Goal: Information Seeking & Learning: Learn about a topic

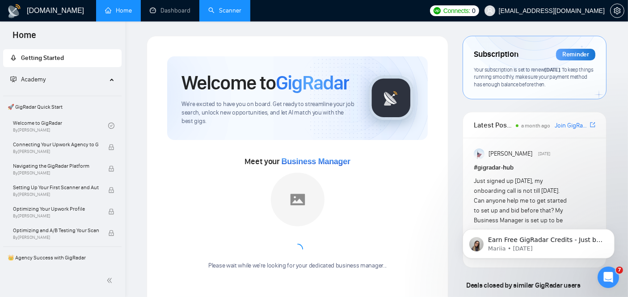
click at [219, 12] on link "Scanner" at bounding box center [224, 11] width 33 height 8
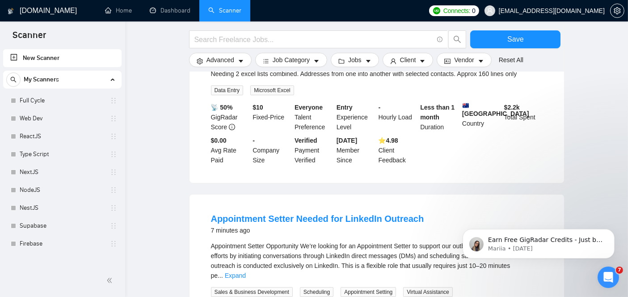
scroll to position [146, 0]
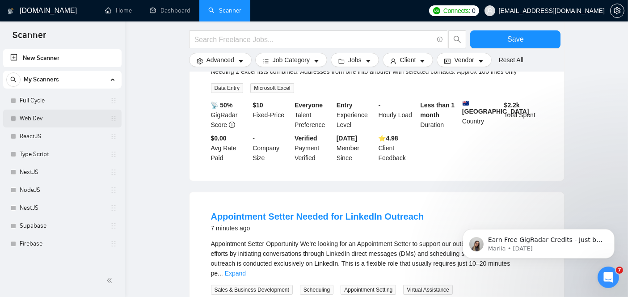
click at [36, 125] on link "Web Dev" at bounding box center [62, 119] width 85 height 18
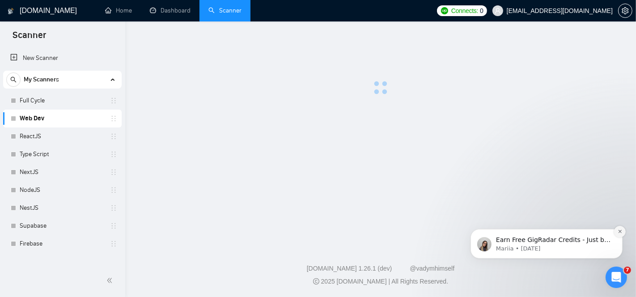
click at [617, 234] on button "Dismiss notification" at bounding box center [619, 231] width 12 height 12
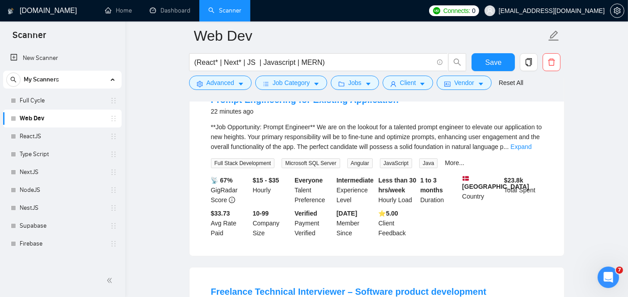
scroll to position [112, 0]
click at [445, 159] on link "More..." at bounding box center [455, 162] width 20 height 7
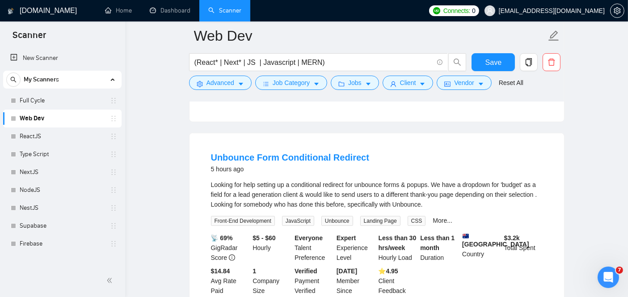
scroll to position [654, 0]
click at [370, 181] on div "Looking for help setting up a conditional redirect for unbounce forms & popups.…" at bounding box center [377, 194] width 332 height 30
click at [46, 141] on link "ReactJS" at bounding box center [62, 136] width 85 height 18
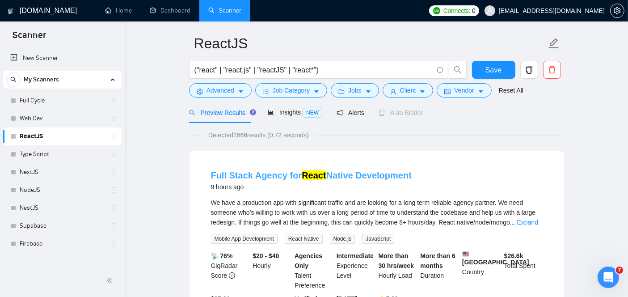
click at [281, 173] on link "Full Stack Agency for React Native Development" at bounding box center [311, 175] width 201 height 10
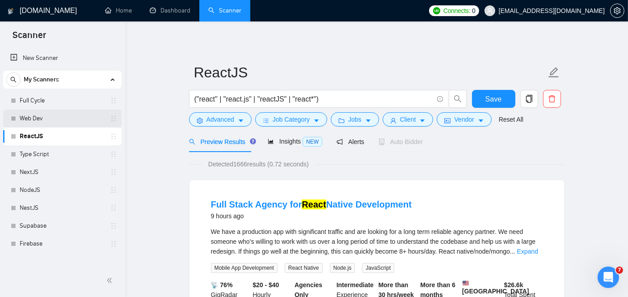
click at [71, 119] on link "Web Dev" at bounding box center [62, 119] width 85 height 18
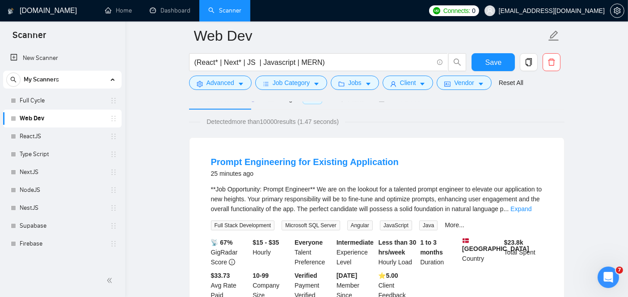
scroll to position [47, 0]
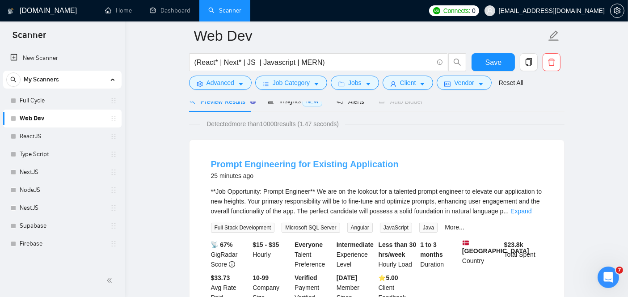
click at [273, 168] on link "Prompt Engineering for Existing Application" at bounding box center [305, 164] width 188 height 10
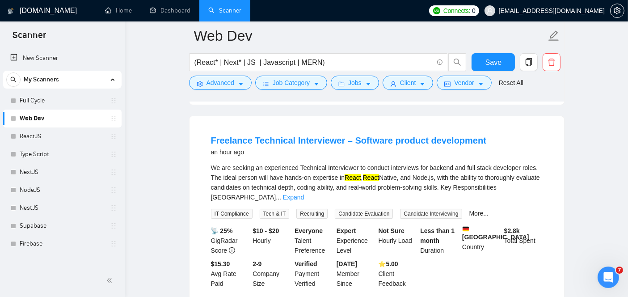
scroll to position [264, 0]
click at [304, 193] on link "Expand" at bounding box center [293, 196] width 21 height 7
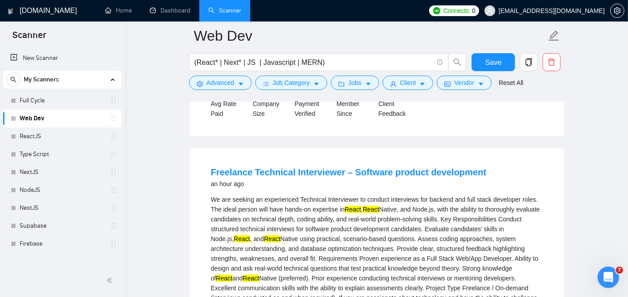
scroll to position [231, 0]
click at [301, 172] on link "Freelance Technical Interviewer – Software product development" at bounding box center [348, 172] width 275 height 10
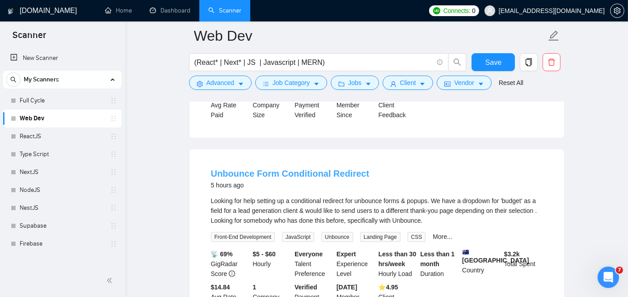
scroll to position [708, 0]
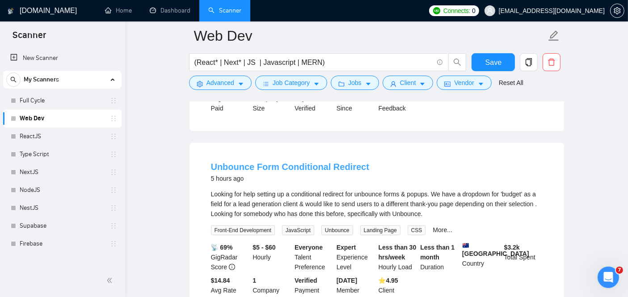
click at [273, 166] on link "Unbounce Form Conditional Redirect" at bounding box center [290, 167] width 158 height 10
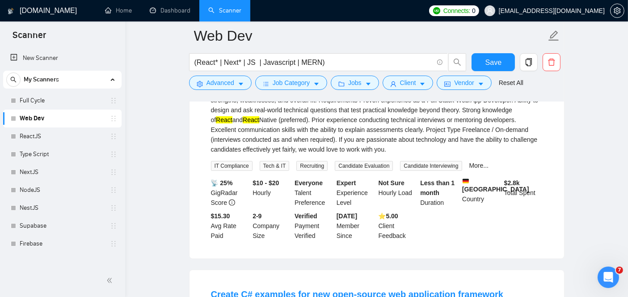
scroll to position [389, 0]
click at [66, 240] on link "Firebase" at bounding box center [62, 244] width 85 height 18
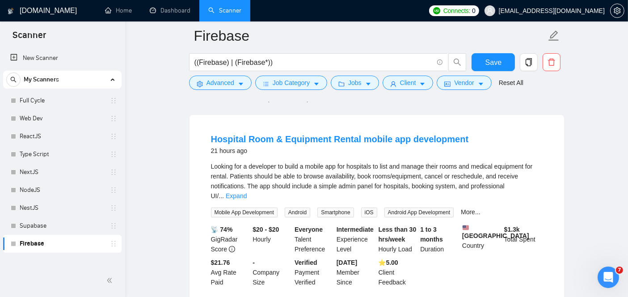
scroll to position [74, 0]
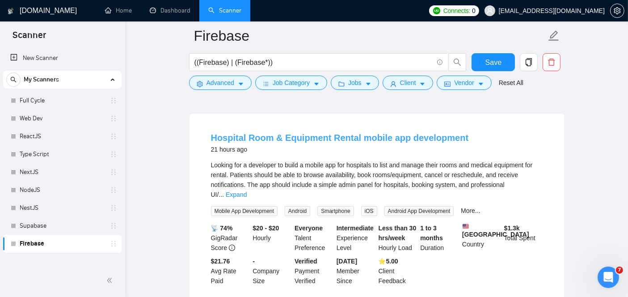
click at [291, 137] on link "Hospital Room & Equipment Rental mobile app development" at bounding box center [340, 138] width 258 height 10
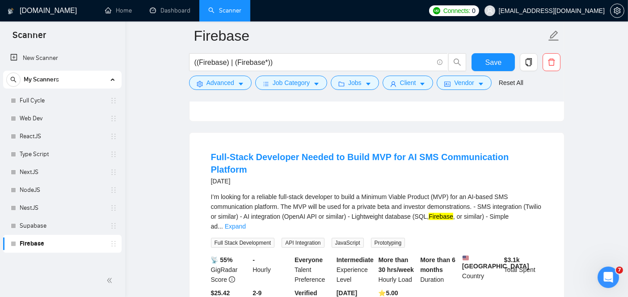
scroll to position [675, 0]
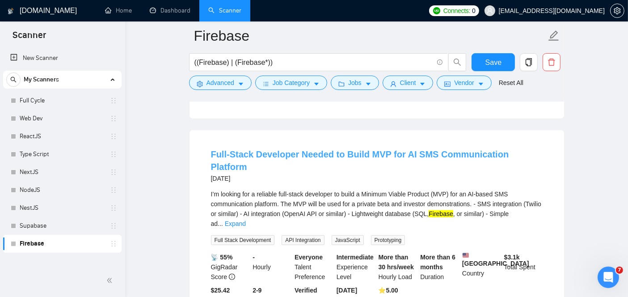
click at [255, 149] on link "Full-Stack Developer Needed to Build MVP for AI SMS Communication Platform" at bounding box center [360, 160] width 298 height 22
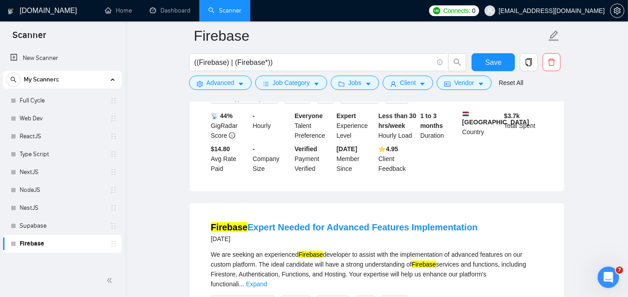
scroll to position [1018, 0]
click at [337, 222] on link "Firebase Expert Needed for Advanced Features Implementation" at bounding box center [344, 227] width 267 height 10
click at [48, 226] on link "Supabase" at bounding box center [62, 226] width 85 height 18
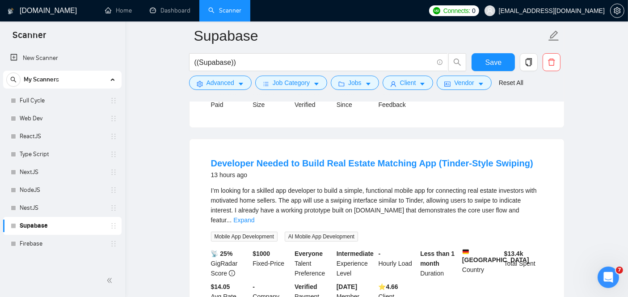
scroll to position [223, 0]
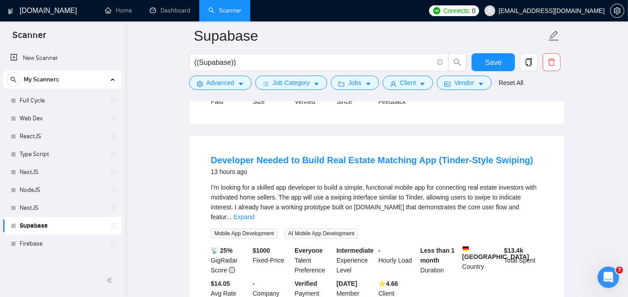
click at [334, 166] on div "13 hours ago" at bounding box center [372, 171] width 322 height 11
click at [337, 160] on link "Developer Needed to Build Real Estate Matching App (Tinder-Style Swiping)" at bounding box center [372, 160] width 322 height 10
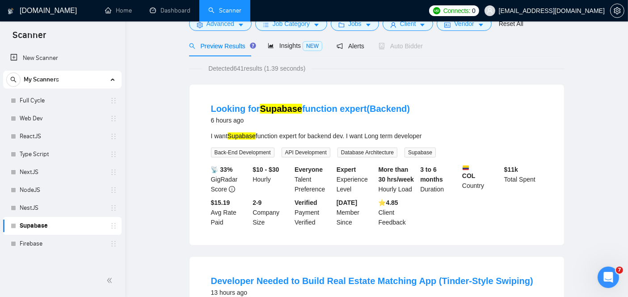
scroll to position [0, 0]
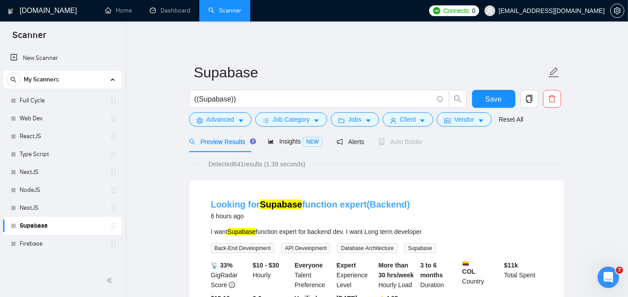
click at [270, 200] on mark "Supabase" at bounding box center [281, 204] width 42 height 10
click at [66, 203] on link "NestJS" at bounding box center [62, 208] width 85 height 18
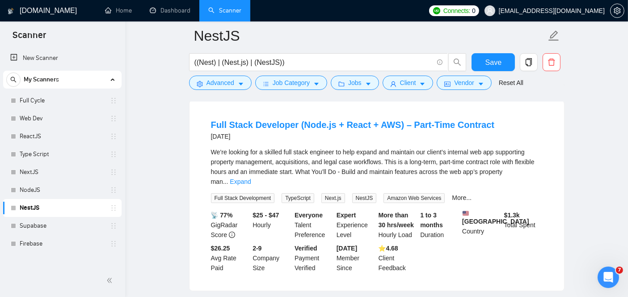
scroll to position [88, 0]
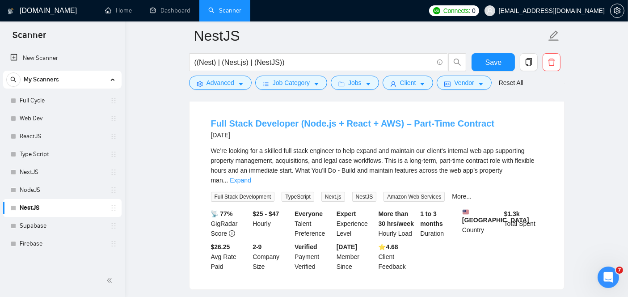
click at [284, 122] on link "Full Stack Developer (Node.js + React + AWS) – Part-Time Contract" at bounding box center [353, 123] width 284 height 10
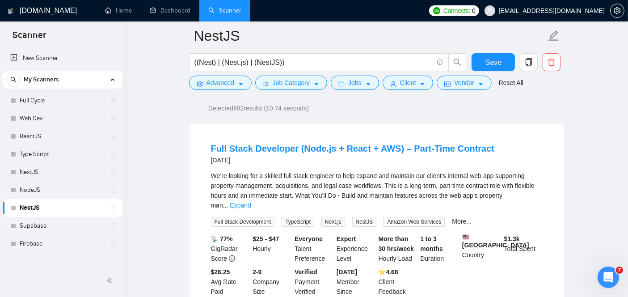
scroll to position [0, 0]
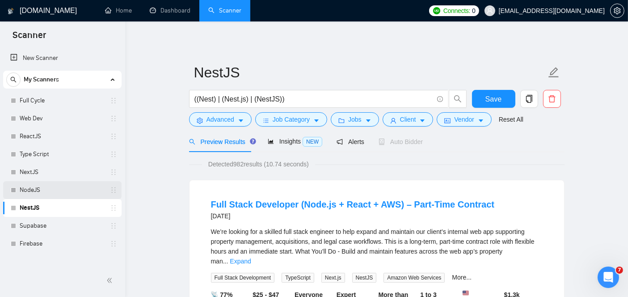
click at [65, 194] on link "NodeJS" at bounding box center [62, 190] width 85 height 18
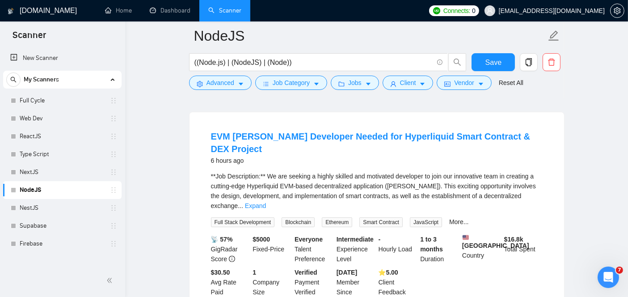
scroll to position [276, 0]
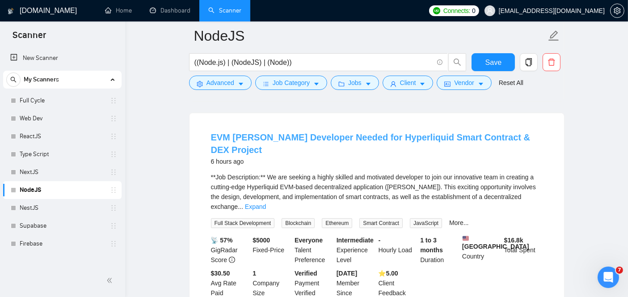
click at [313, 132] on link "EVM [PERSON_NAME] Developer Needed for Hyperliquid Smart Contract & DEX Project" at bounding box center [371, 143] width 320 height 22
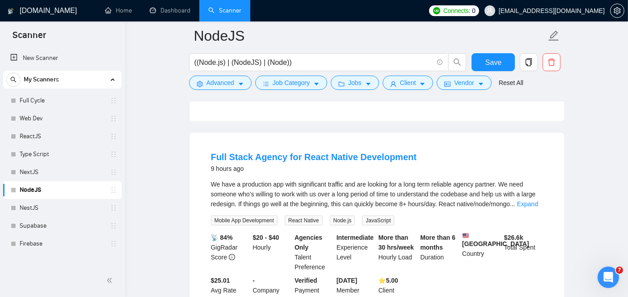
scroll to position [472, 0]
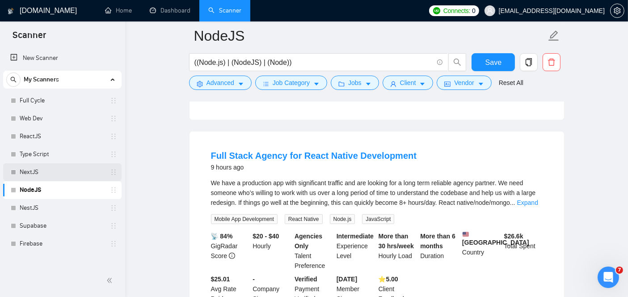
click at [82, 168] on link "NextJS" at bounding box center [62, 172] width 85 height 18
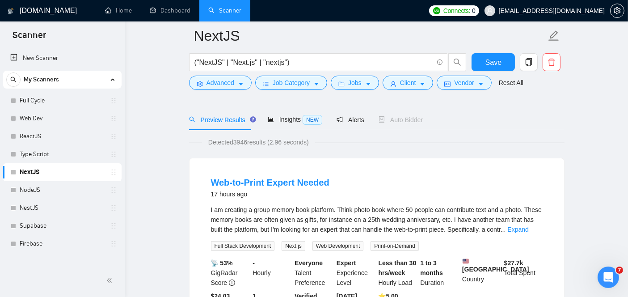
scroll to position [99, 0]
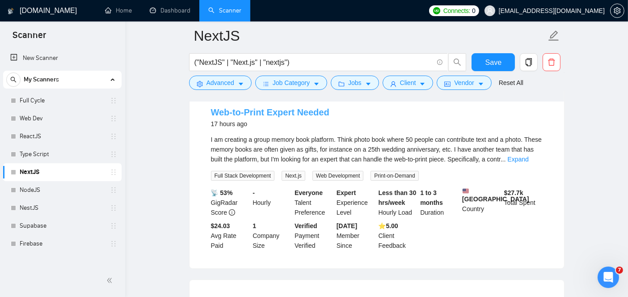
click at [273, 115] on link "Web-to-Print Expert Needed" at bounding box center [270, 112] width 118 height 10
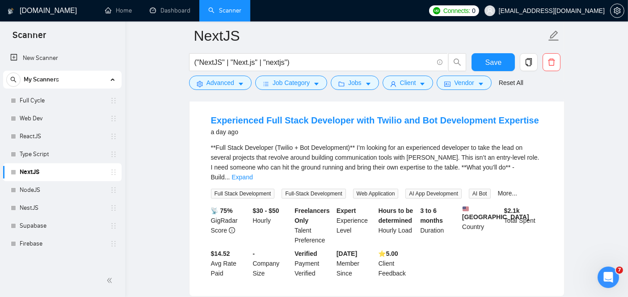
scroll to position [283, 0]
click at [61, 152] on link "Type Script" at bounding box center [62, 154] width 85 height 18
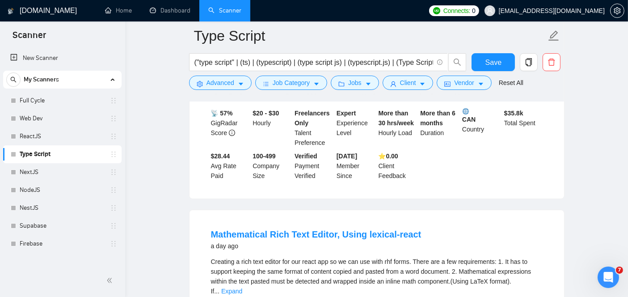
scroll to position [188, 0]
click at [79, 128] on link "ReactJS" at bounding box center [62, 136] width 85 height 18
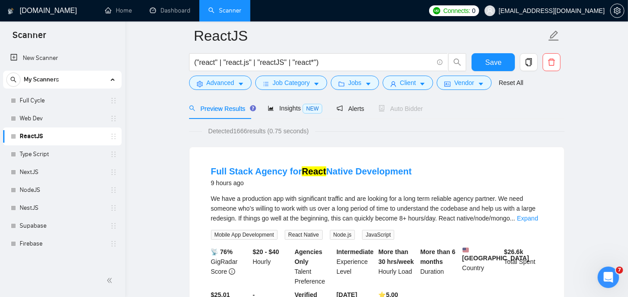
scroll to position [46, 0]
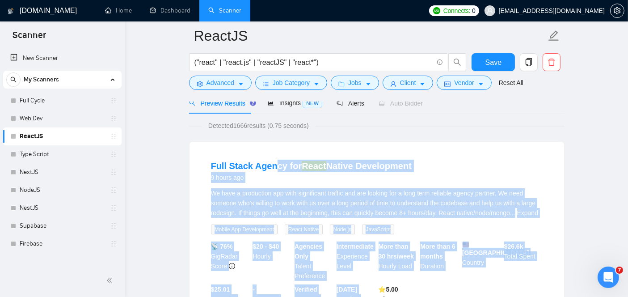
drag, startPoint x: 274, startPoint y: 157, endPoint x: 338, endPoint y: 297, distance: 153.8
click at [338, 251] on html "Scanner New Scanner My Scanners Full Cycle Web Dev ReactJS Type Script NextJS N…" at bounding box center [314, 102] width 628 height 297
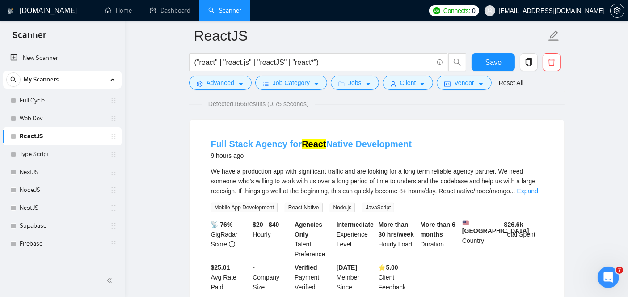
click at [262, 142] on link "Full Stack Agency for React Native Development" at bounding box center [311, 144] width 201 height 10
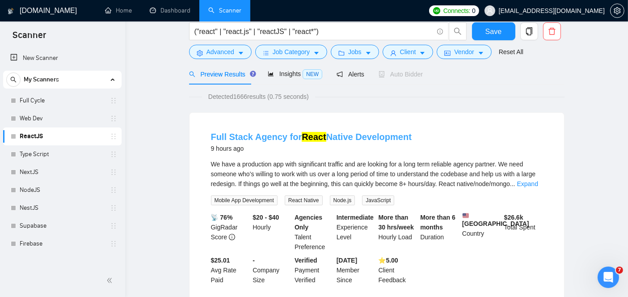
scroll to position [0, 0]
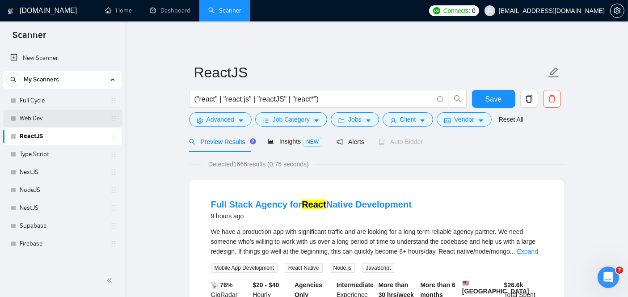
click at [69, 119] on link "Web Dev" at bounding box center [62, 119] width 85 height 18
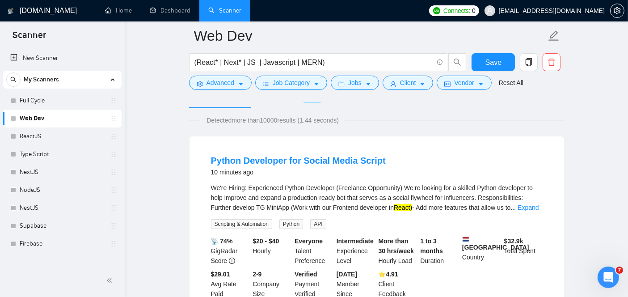
scroll to position [50, 0]
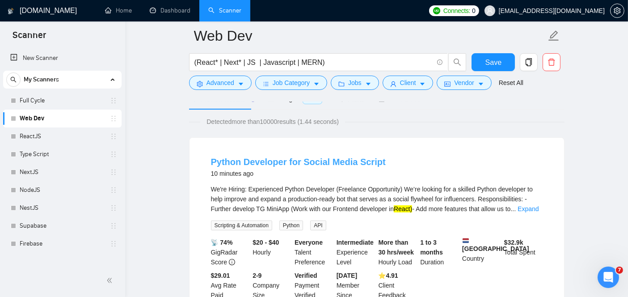
click at [289, 159] on link "Python Developer for Social Media Script" at bounding box center [298, 162] width 175 height 10
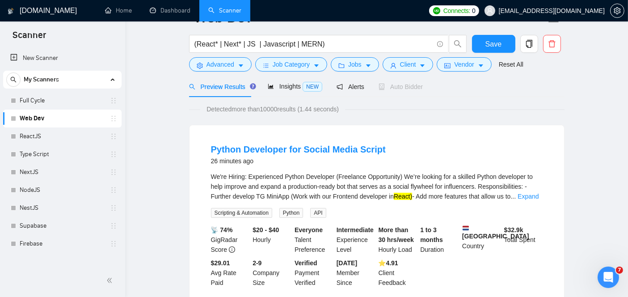
scroll to position [23, 0]
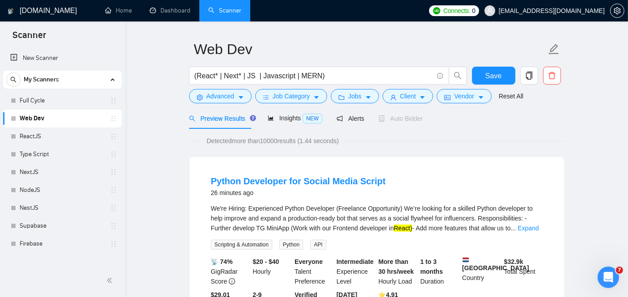
click at [51, 119] on link "Web Dev" at bounding box center [62, 119] width 85 height 18
